Goal: Task Accomplishment & Management: Manage account settings

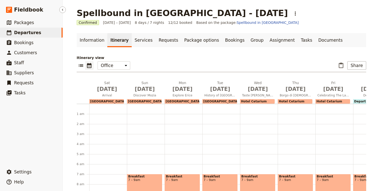
scroll to position [119, 0]
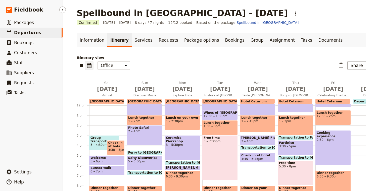
click at [22, 31] on span "Departures" at bounding box center [27, 32] width 27 height 5
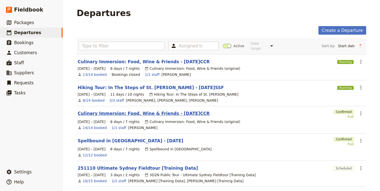
click at [129, 111] on link "Culinary Immersion: Food, Wine & Friends - [DATE]CCR" at bounding box center [144, 113] width 132 height 6
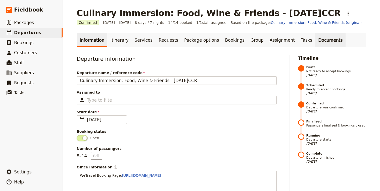
click at [315, 40] on link "Documents" at bounding box center [330, 40] width 30 height 14
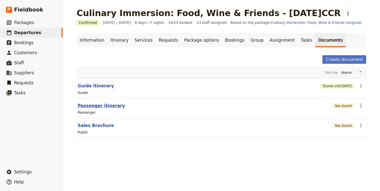
click at [102, 106] on button "Passenger itinerary" at bounding box center [101, 106] width 47 height 6
select select "PASSENGER"
select select "RUN_SHEET"
select select "DEFAULT"
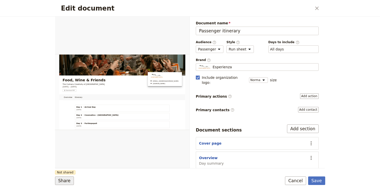
click at [67, 180] on button "Share" at bounding box center [64, 181] width 19 height 9
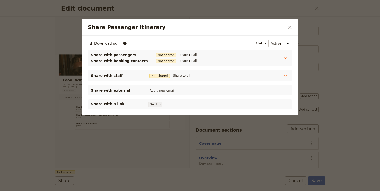
click at [156, 104] on button "Get link" at bounding box center [155, 105] width 14 height 6
click at [292, 22] on div "Share Passenger itinerary ​" at bounding box center [190, 27] width 216 height 17
click at [290, 27] on icon "Close dialog" at bounding box center [290, 28] width 4 height 4
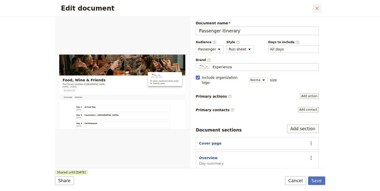
click at [318, 9] on icon "Close dialog" at bounding box center [317, 8] width 6 height 6
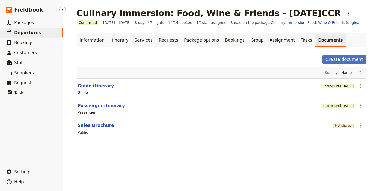
click at [32, 32] on span "Departures" at bounding box center [27, 32] width 27 height 5
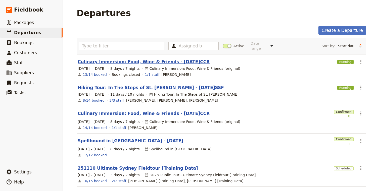
click at [167, 59] on link "Culinary Immersion: Food, Wine & Friends - [DATE]CCR" at bounding box center [144, 62] width 132 height 6
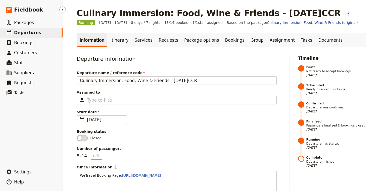
click at [35, 35] on span "Departures" at bounding box center [27, 32] width 27 height 5
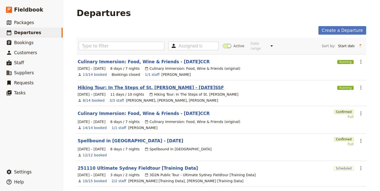
click at [172, 85] on link "Hiking Tour: In The Steps of St. [PERSON_NAME] - [DATE]SSF" at bounding box center [151, 88] width 146 height 6
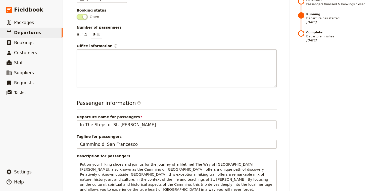
scroll to position [36, 0]
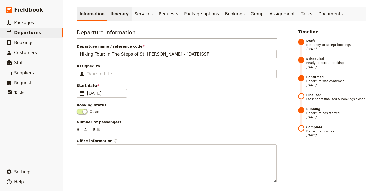
click at [117, 7] on link "Itinerary" at bounding box center [119, 14] width 24 height 14
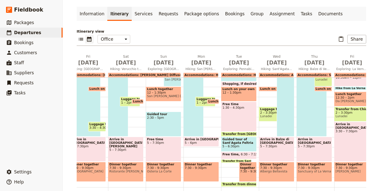
scroll to position [111, 0]
click at [173, 116] on span "2:30 – 5pm" at bounding box center [163, 118] width 33 height 4
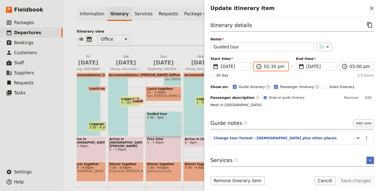
click at [268, 68] on input "02:30 pm" at bounding box center [274, 67] width 21 height 6
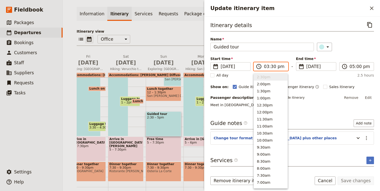
scroll to position [114, 0]
click at [270, 66] on input "03:30 pm" at bounding box center [274, 67] width 21 height 6
type input "03:00 pm"
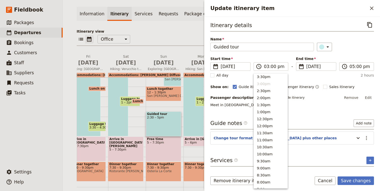
click at [367, 55] on div "Itinerary details ​ Name Guided tour ​ Start time ​ [DATE] [DATE] [DATE] 15:00 …" at bounding box center [291, 64] width 163 height 87
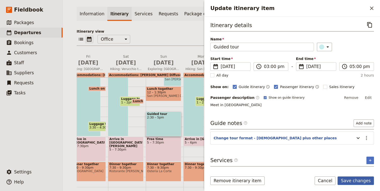
click at [360, 180] on button "Save changes" at bounding box center [355, 181] width 36 height 9
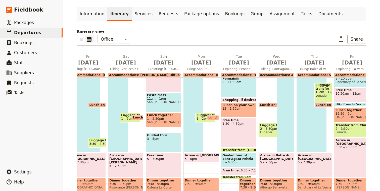
scroll to position [103, 0]
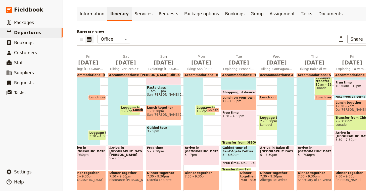
click at [285, 160] on div "Arrive in [GEOGRAPHIC_DATA] 5 – 7:30pm" at bounding box center [276, 157] width 35 height 25
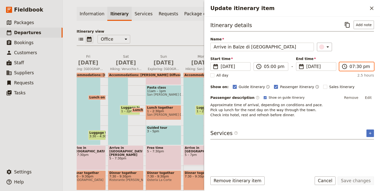
click at [358, 68] on input "07:30 pm" at bounding box center [359, 67] width 21 height 6
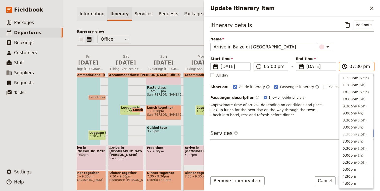
type input "07:00 pm"
click at [376, 45] on div "Itinerary details ​ Add note Name Arrive in [GEOGRAPHIC_DATA] ​ Start time ​ [D…" at bounding box center [292, 93] width 176 height 152
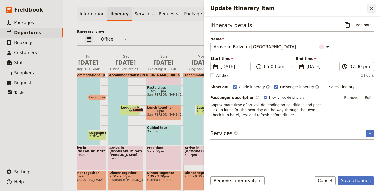
click at [372, 8] on icon "Close drawer" at bounding box center [371, 8] width 6 height 6
